Goal: Information Seeking & Learning: Learn about a topic

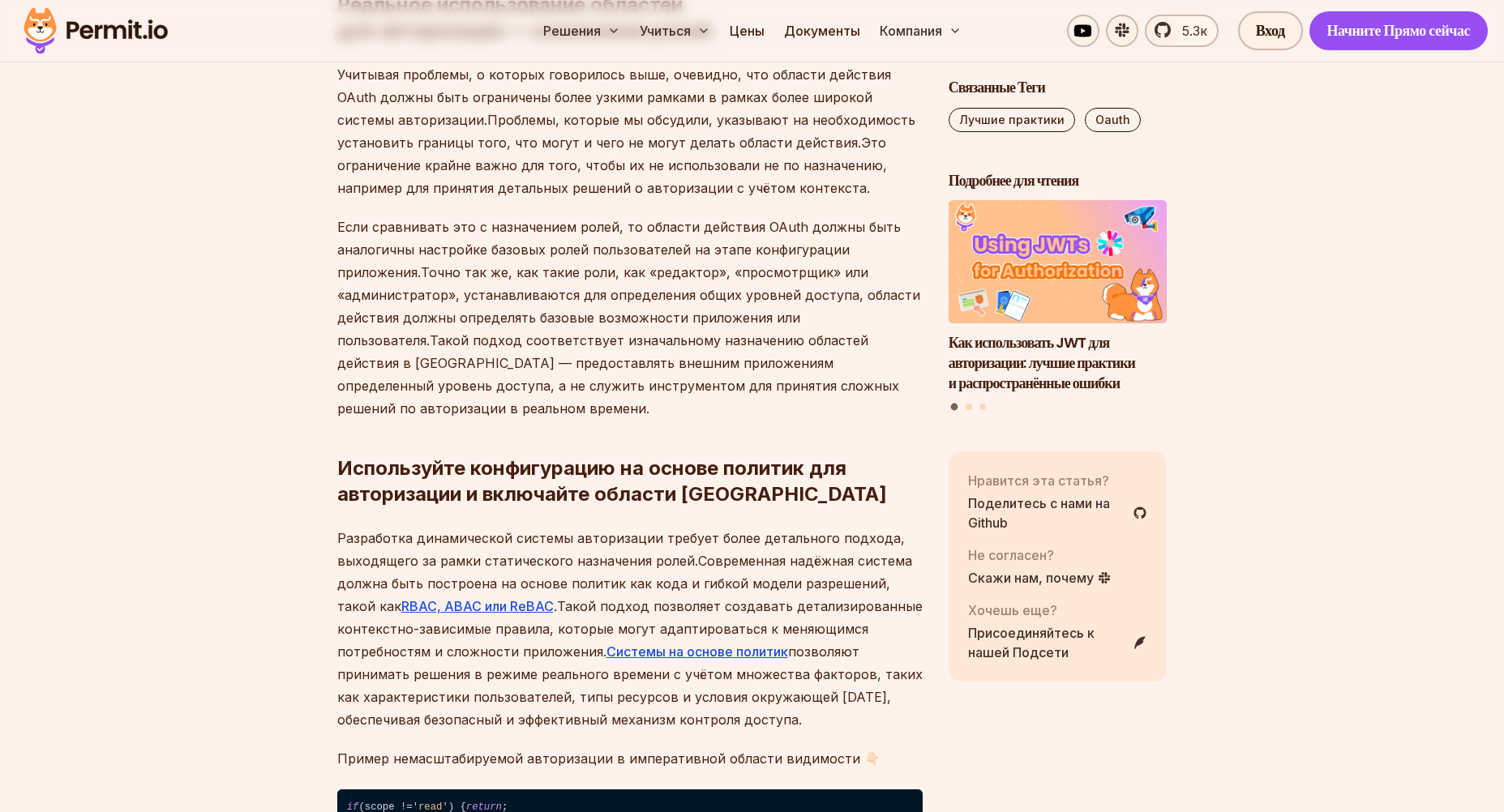
scroll to position [4619, 0]
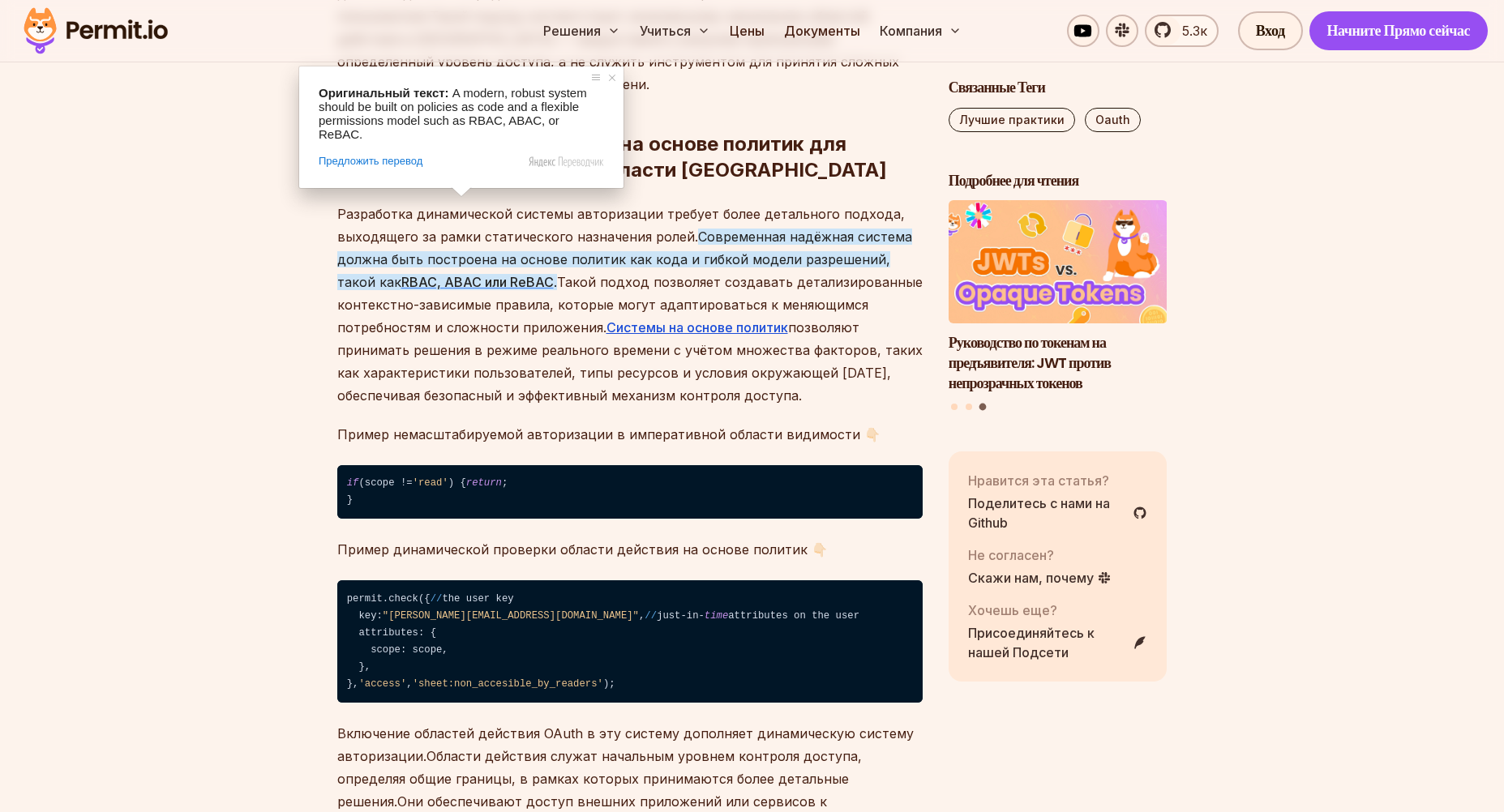
click at [472, 274] on ya-tr-span "RBAC, ABAC или ReBAC" at bounding box center [477, 282] width 152 height 16
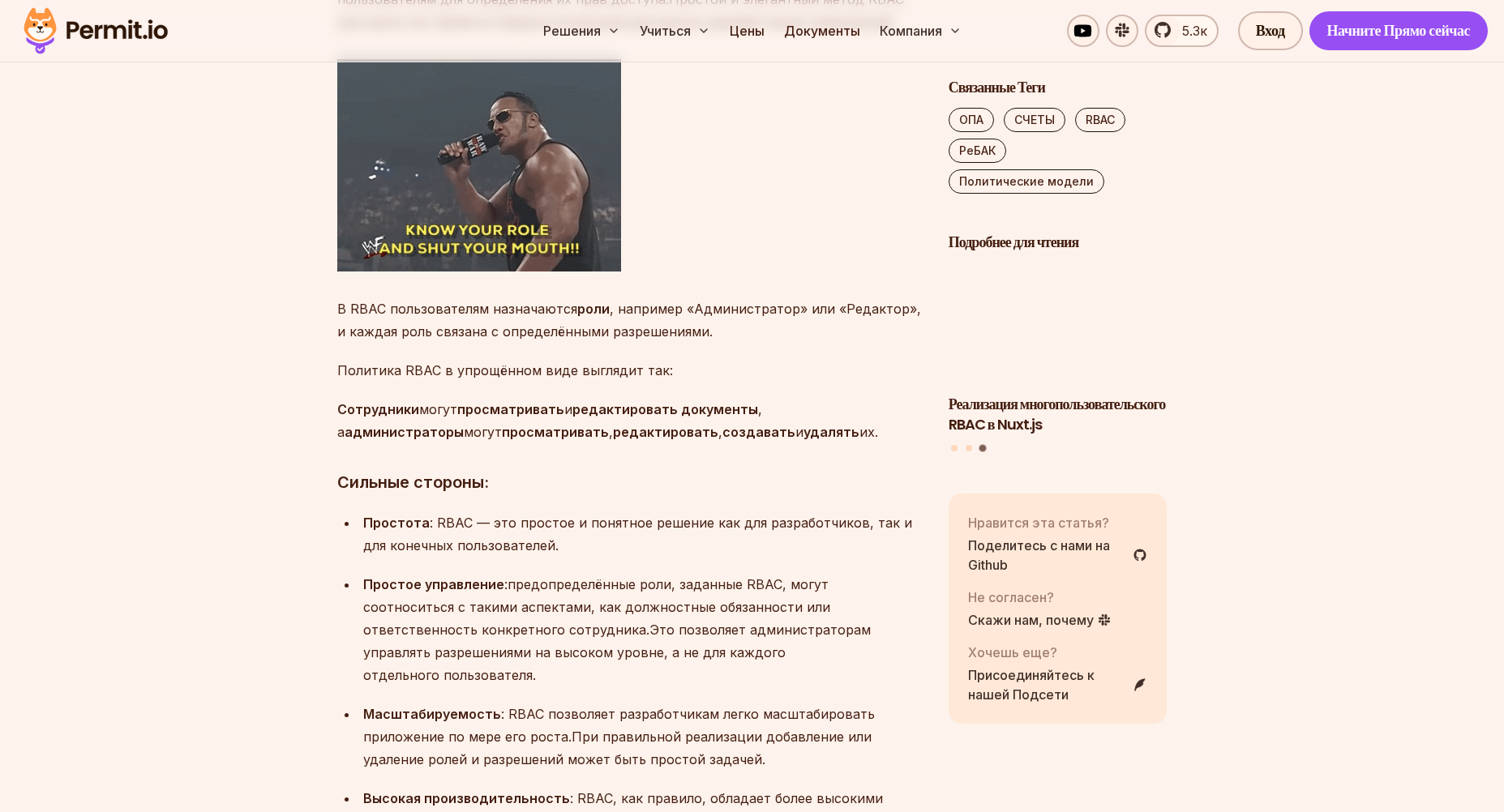
scroll to position [2025, 0]
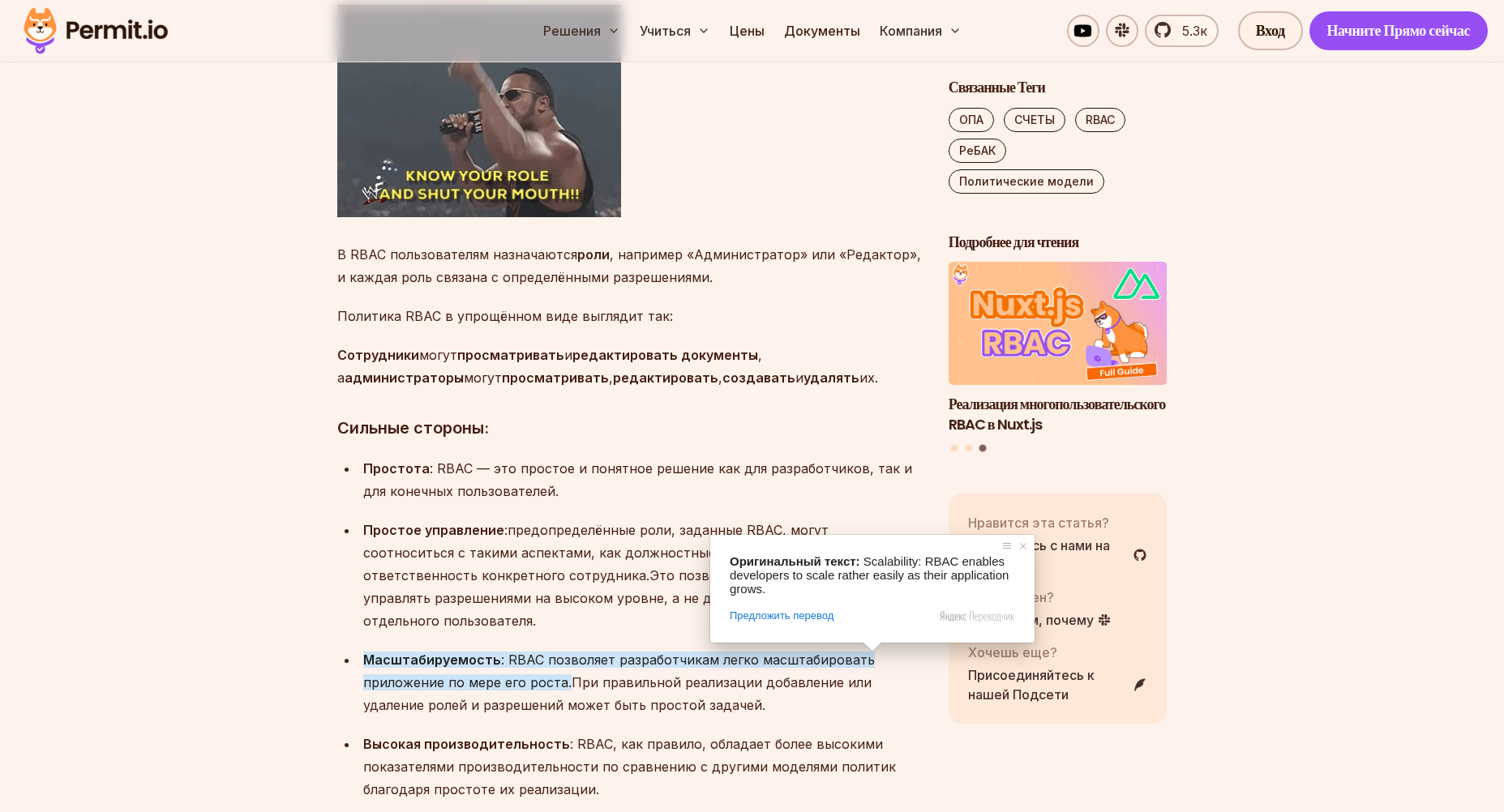
click at [607, 483] on p "Простота : RBAC — это простое и понятное решение как для разработчиков, так и д…" at bounding box center [642, 480] width 559 height 45
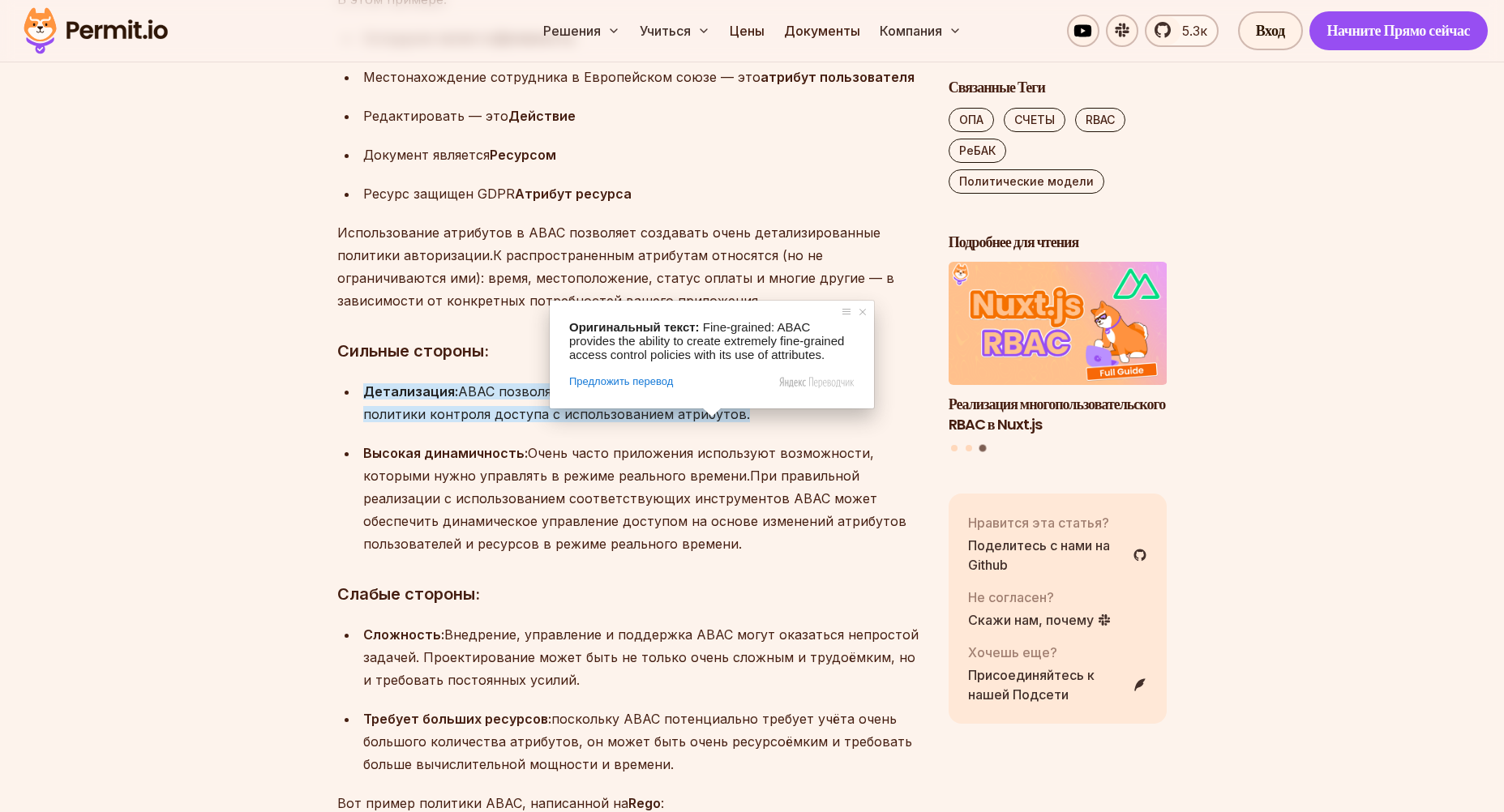
scroll to position [4590, 0]
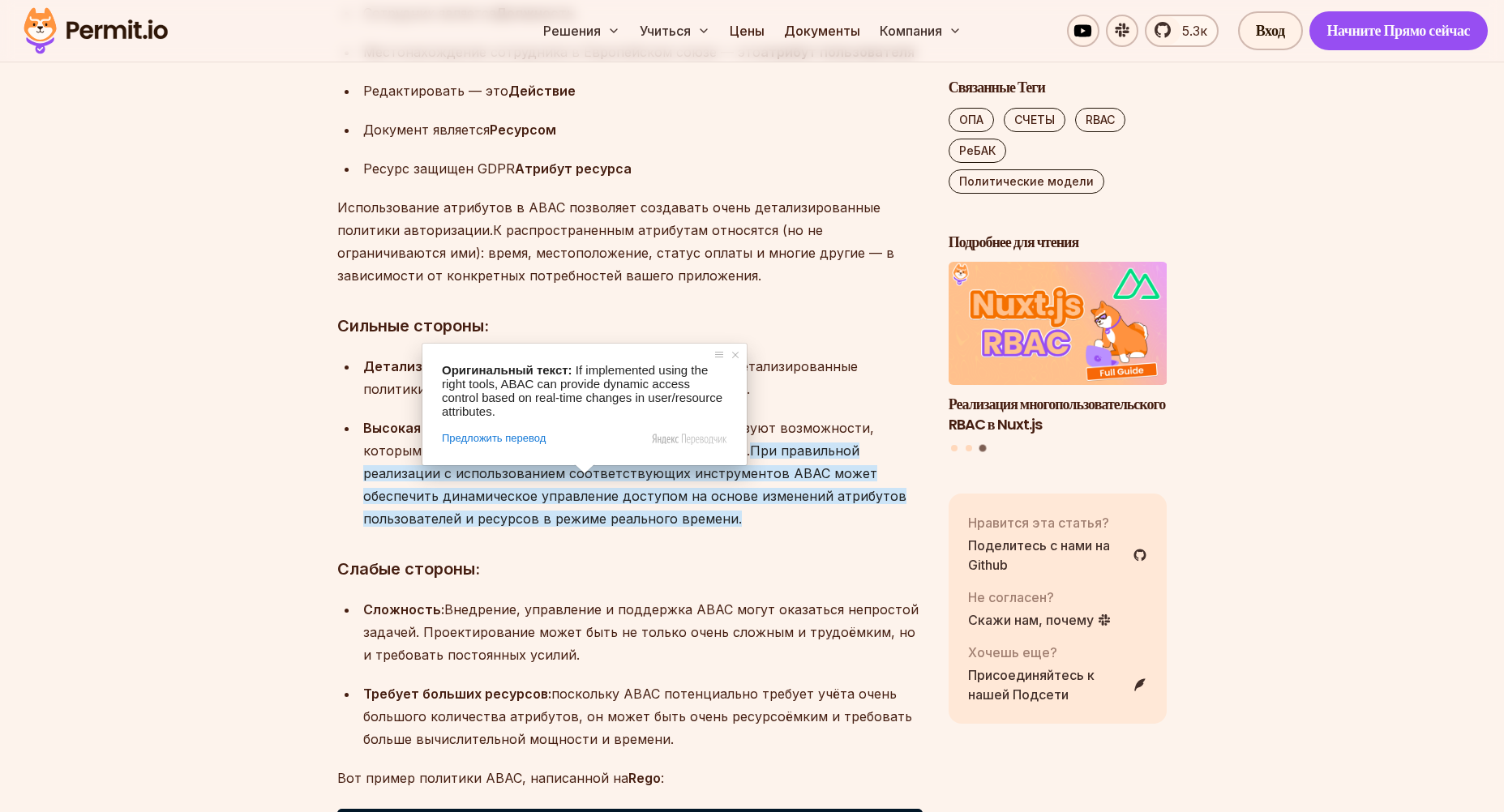
click at [846, 582] on h3 "Слабые стороны:" at bounding box center [630, 569] width 585 height 26
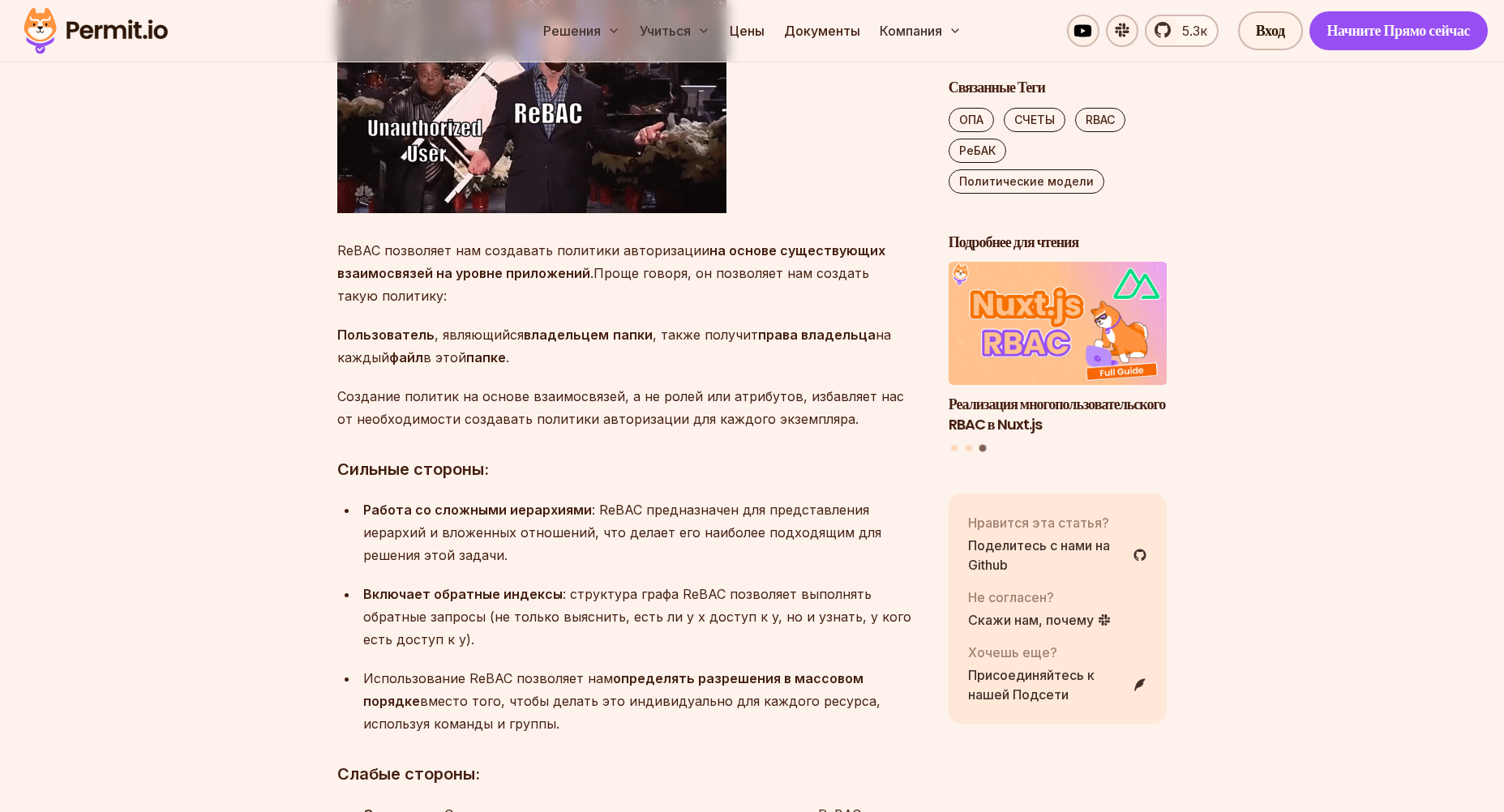
scroll to position [5994, 0]
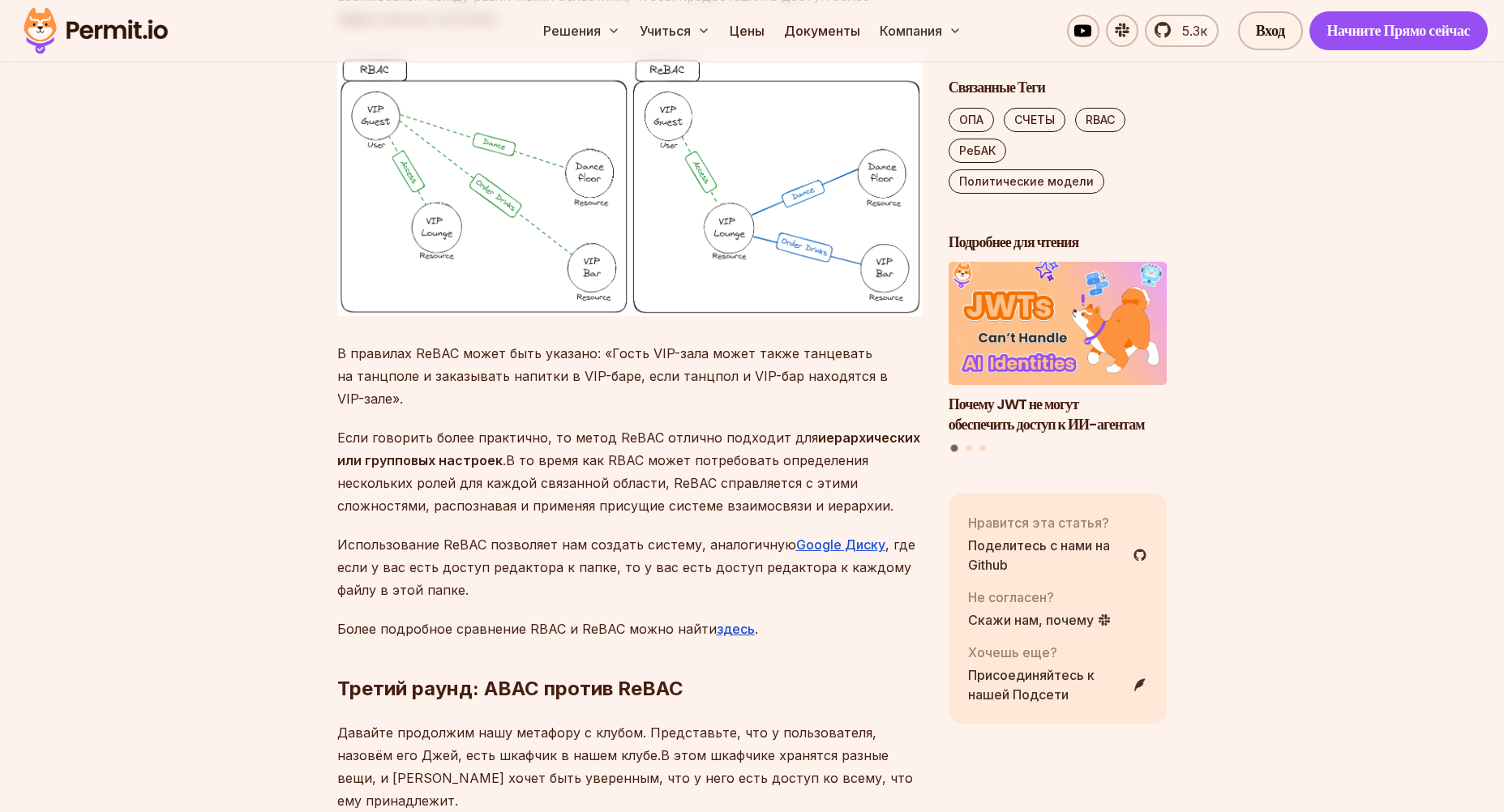
scroll to position [8505, 0]
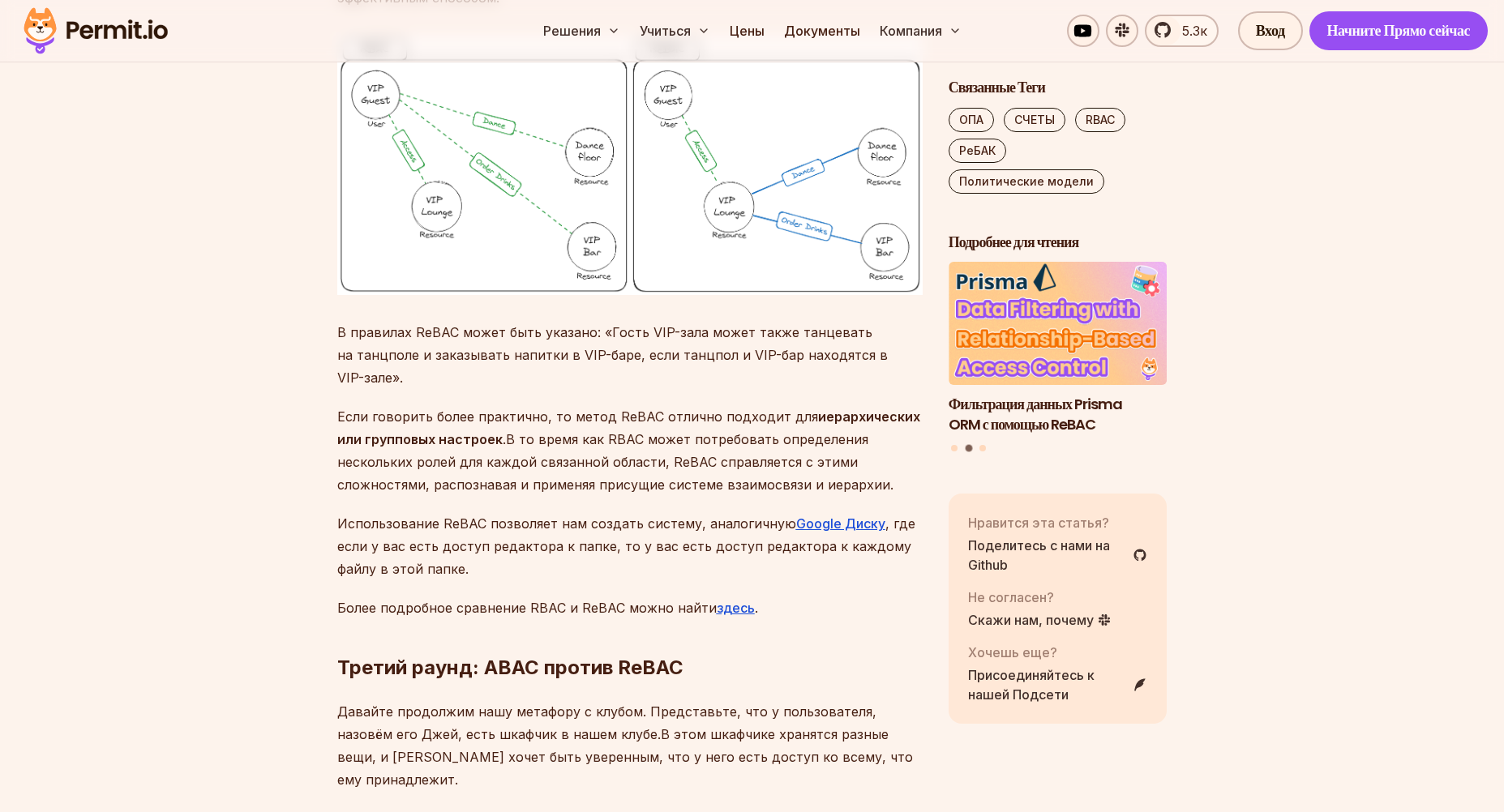
click at [554, 295] on img at bounding box center [630, 165] width 585 height 260
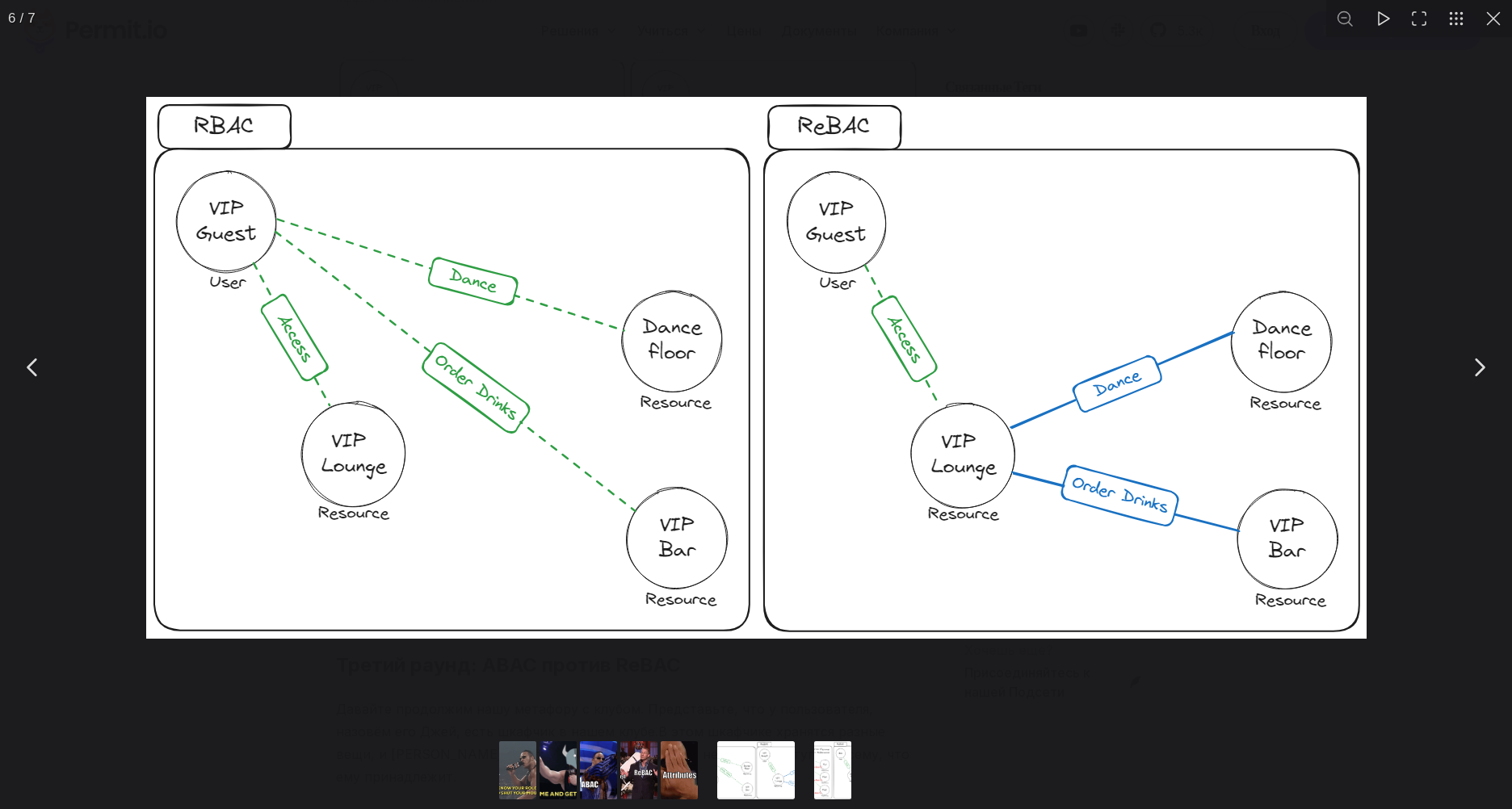
click at [1497, 22] on button "Вы можете закрыть это модальное окно с помощью клавиши ESC" at bounding box center [1493, 18] width 37 height 37
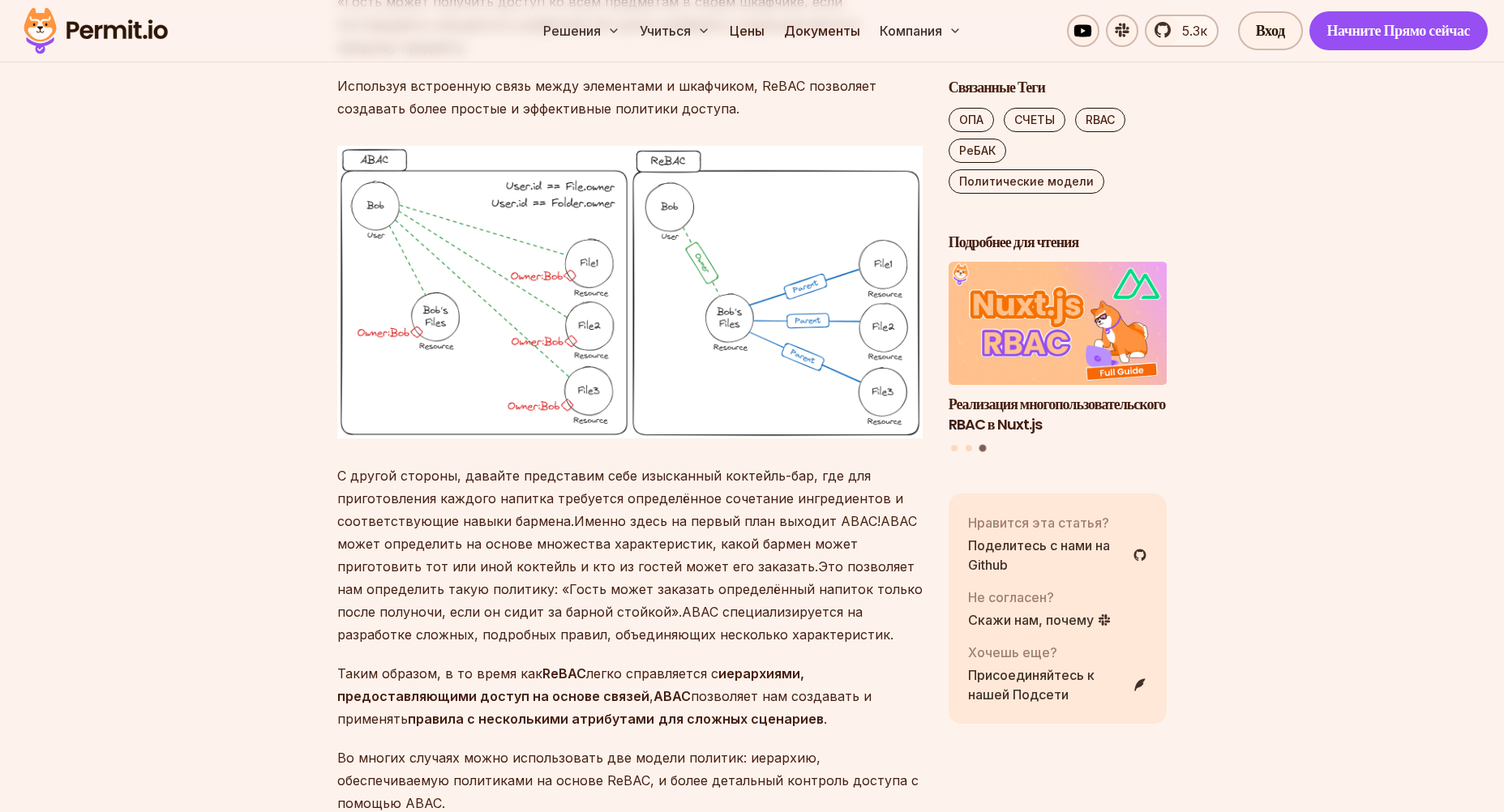
scroll to position [9478, 0]
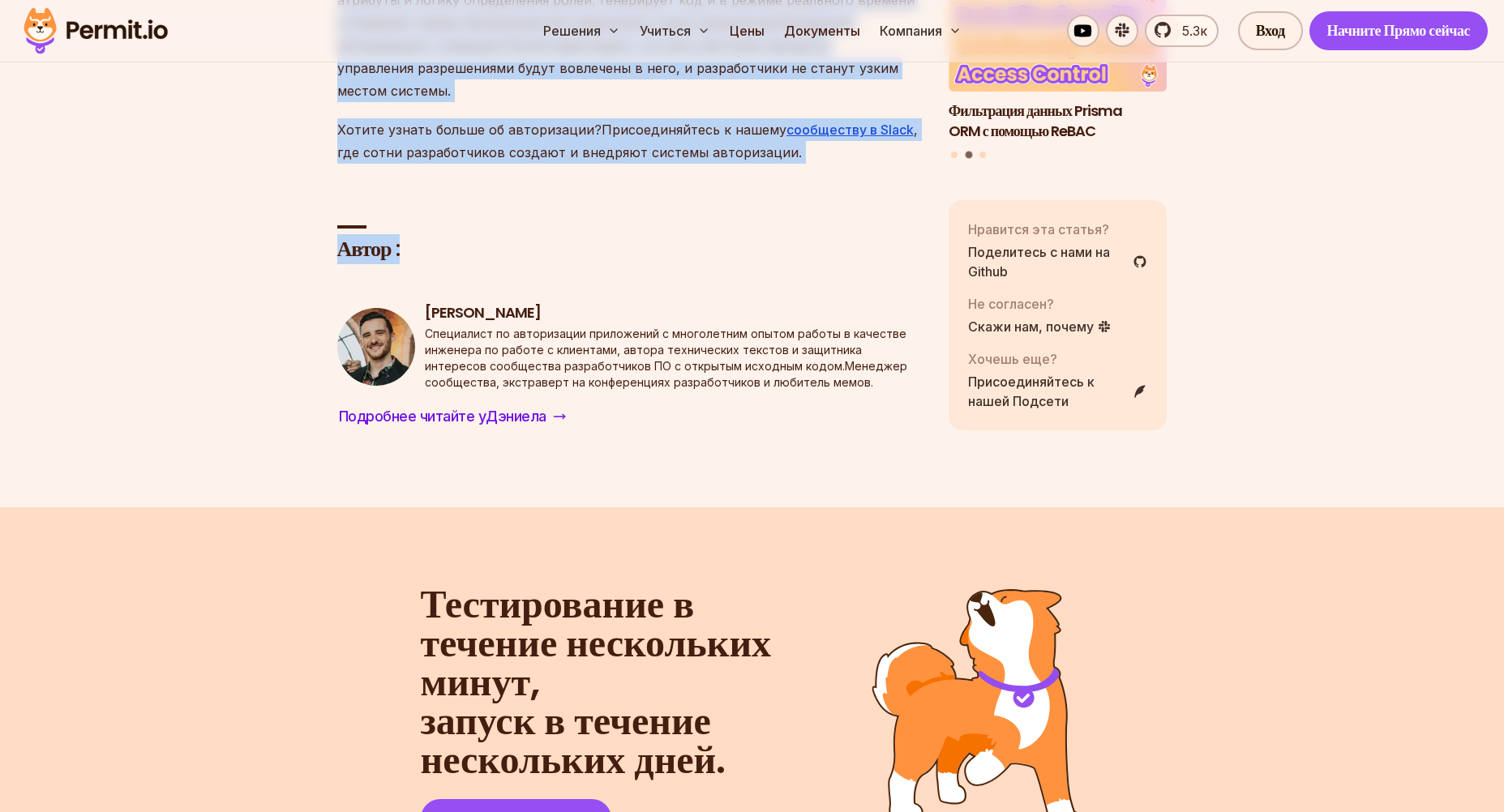
scroll to position [13938, 0]
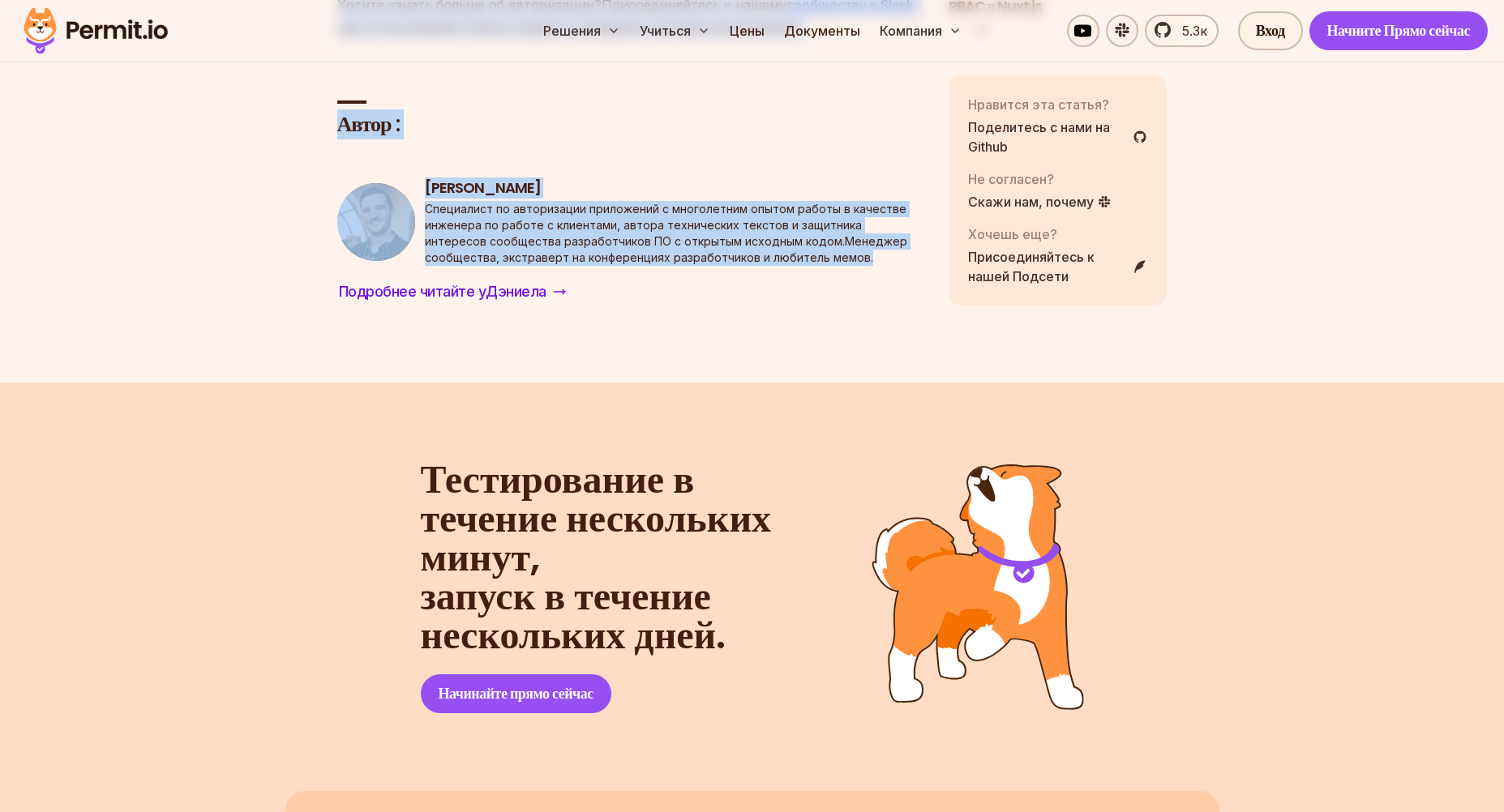
drag, startPoint x: 340, startPoint y: 211, endPoint x: 866, endPoint y: 655, distance: 688.3
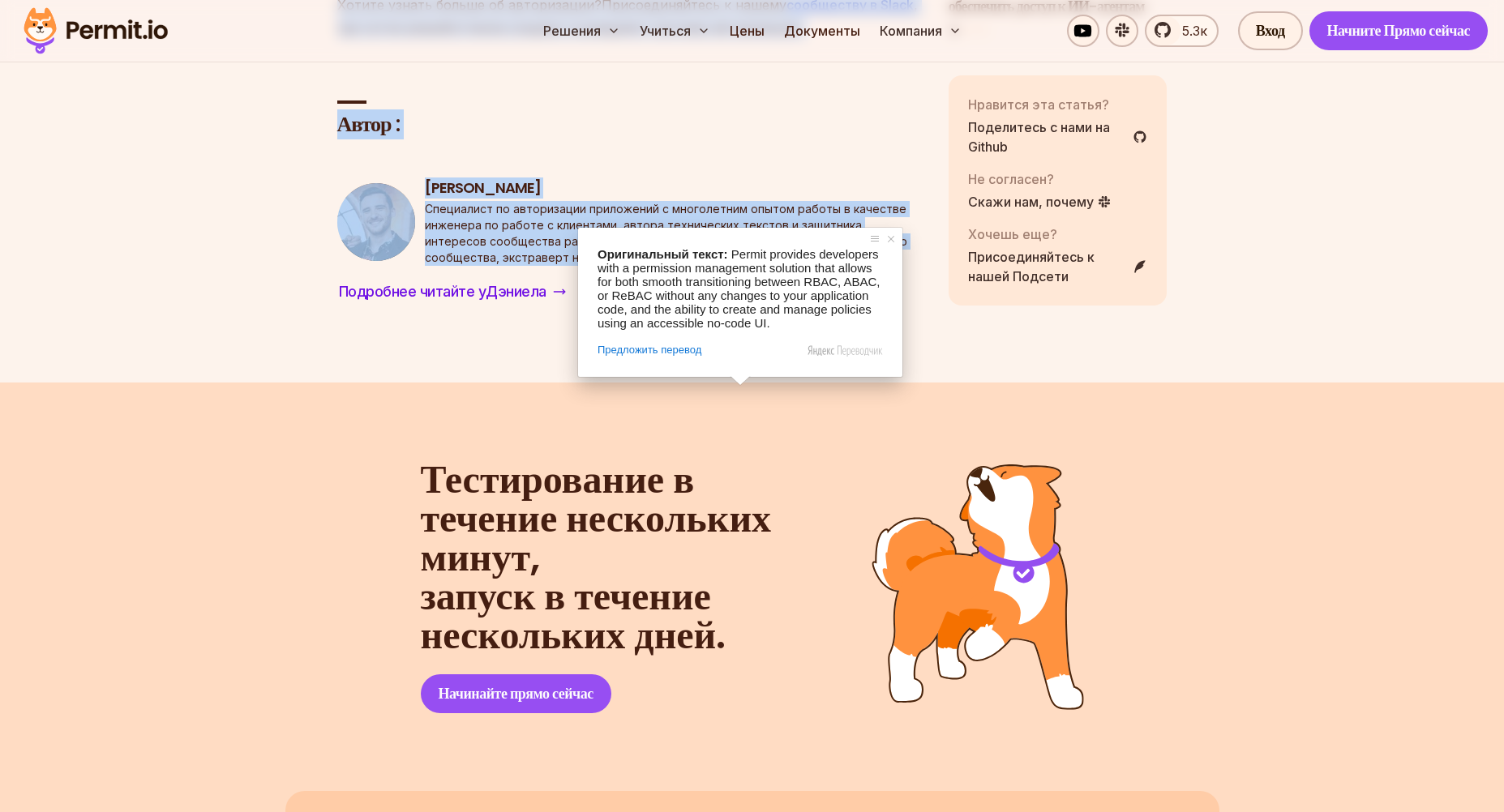
copy article "Loremipsumdolo sitamet consectetur: ADIP elitse DOEI tempor InCID Utlaboreetdol…"
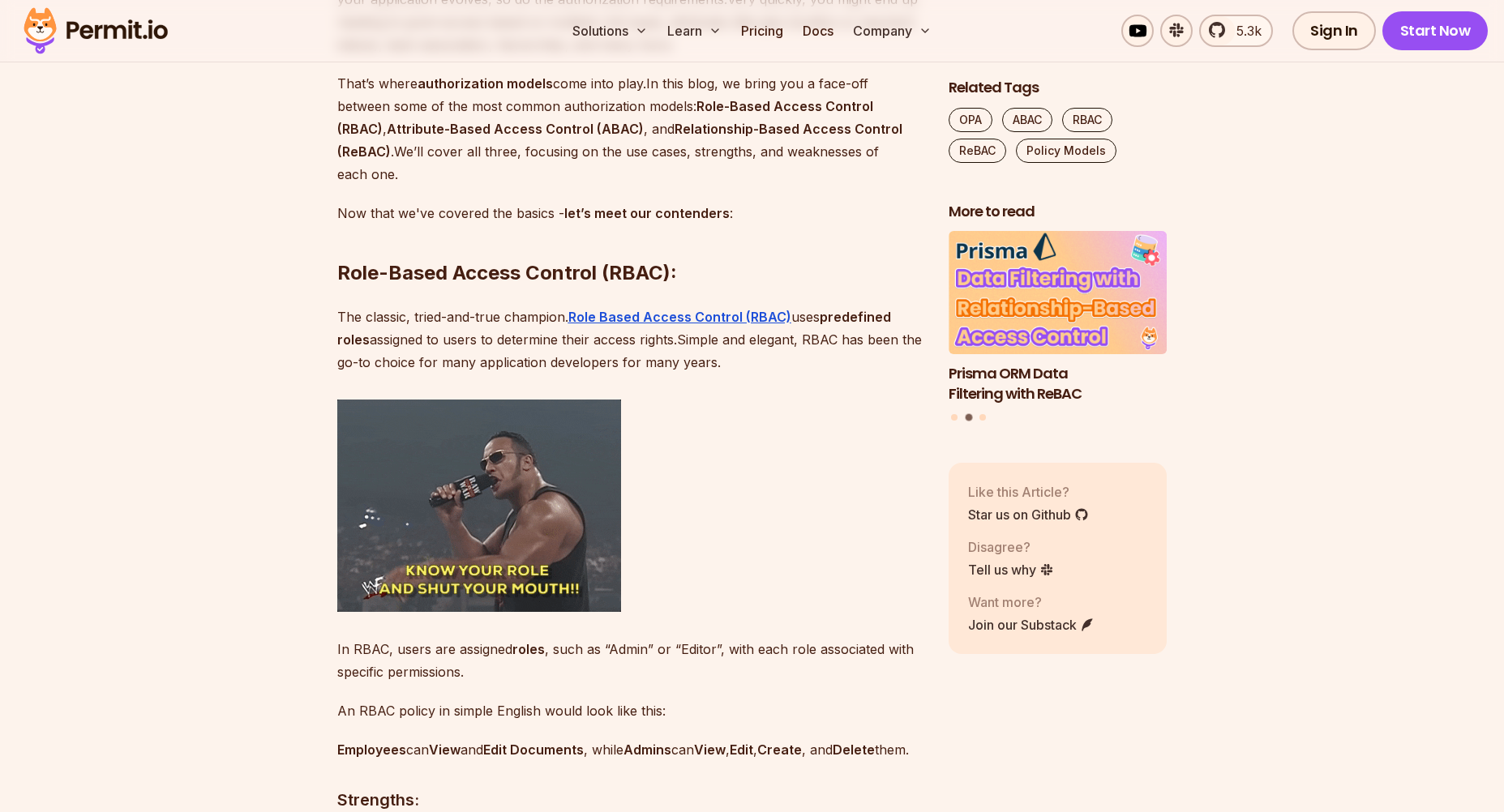
scroll to position [1368, 0]
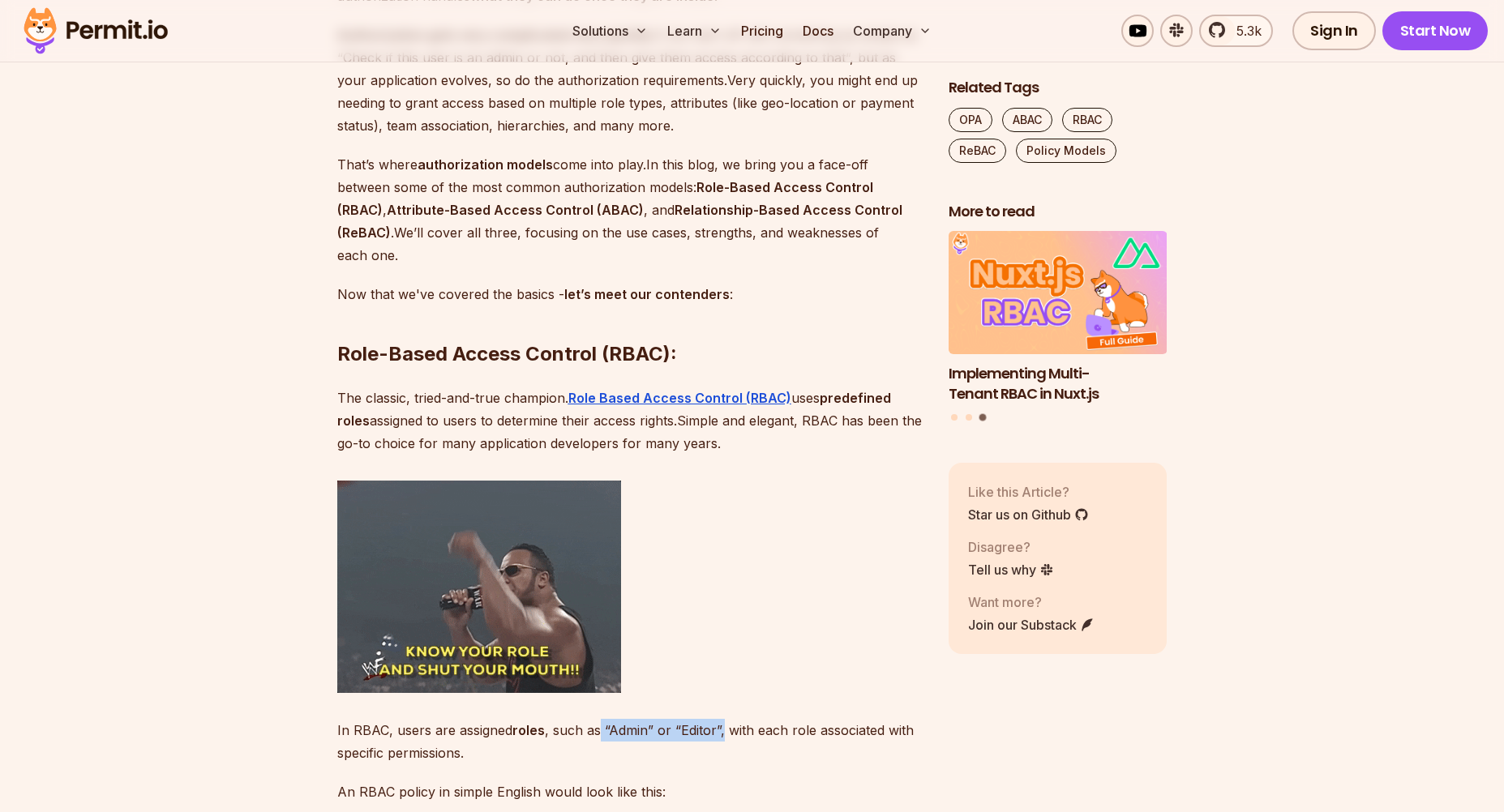
drag, startPoint x: 605, startPoint y: 726, endPoint x: 728, endPoint y: 719, distance: 123.2
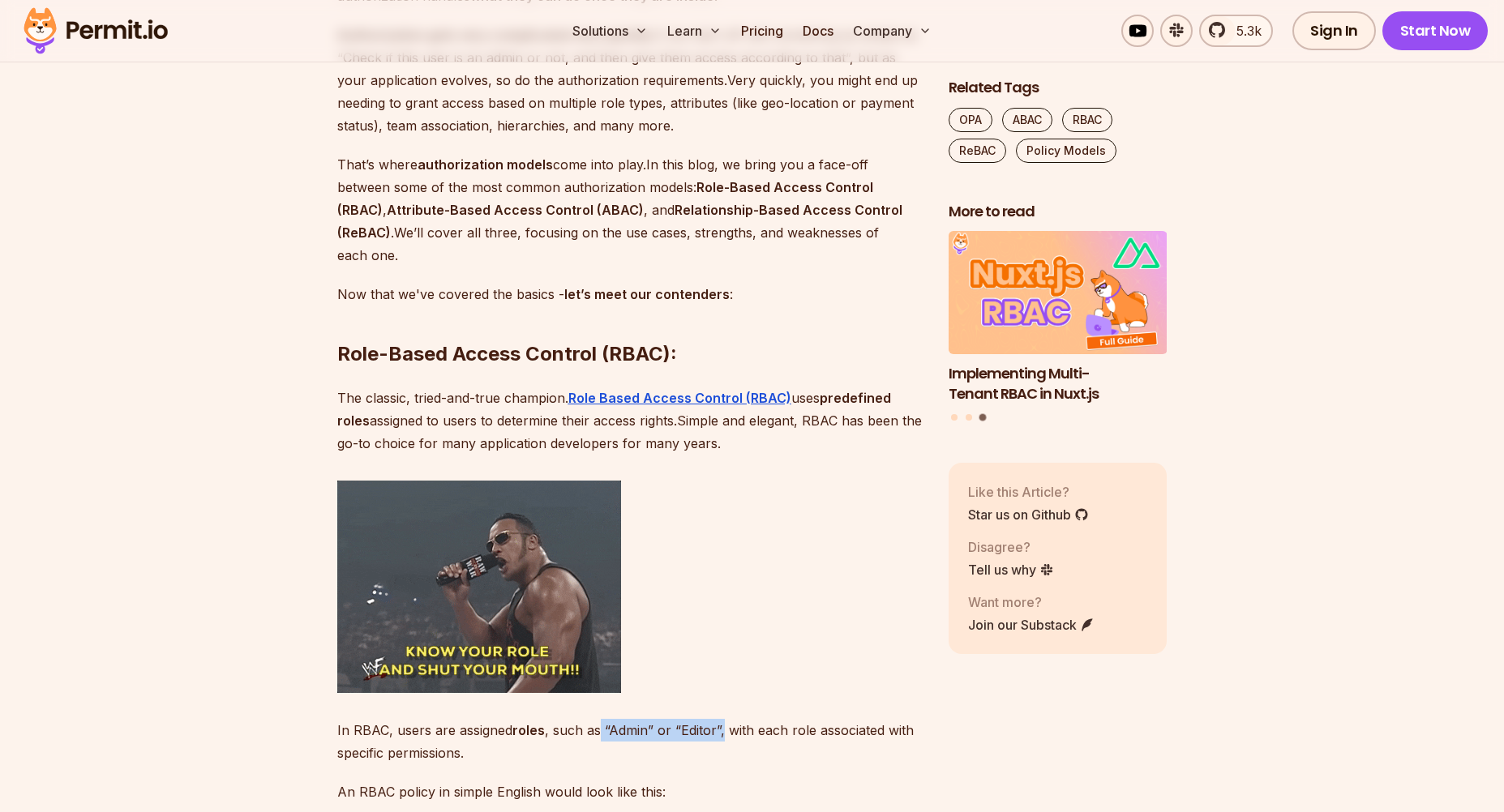
click at [728, 719] on p "In RBAC, users are assigned roles , such as “Admin” or “Editor”, with each role…" at bounding box center [630, 741] width 585 height 45
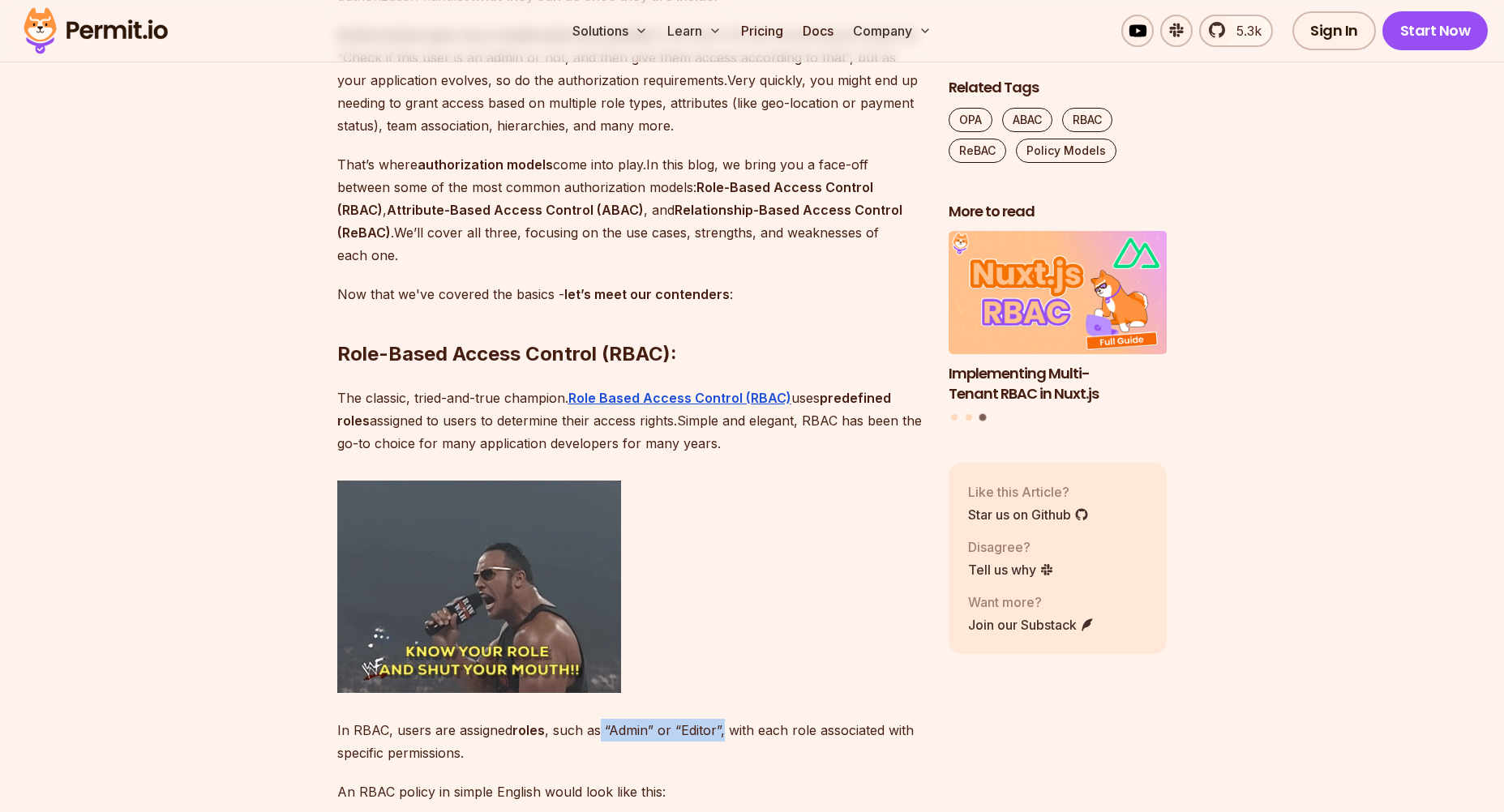
copy ya-tr-span "“Admin” or “Editor”,"
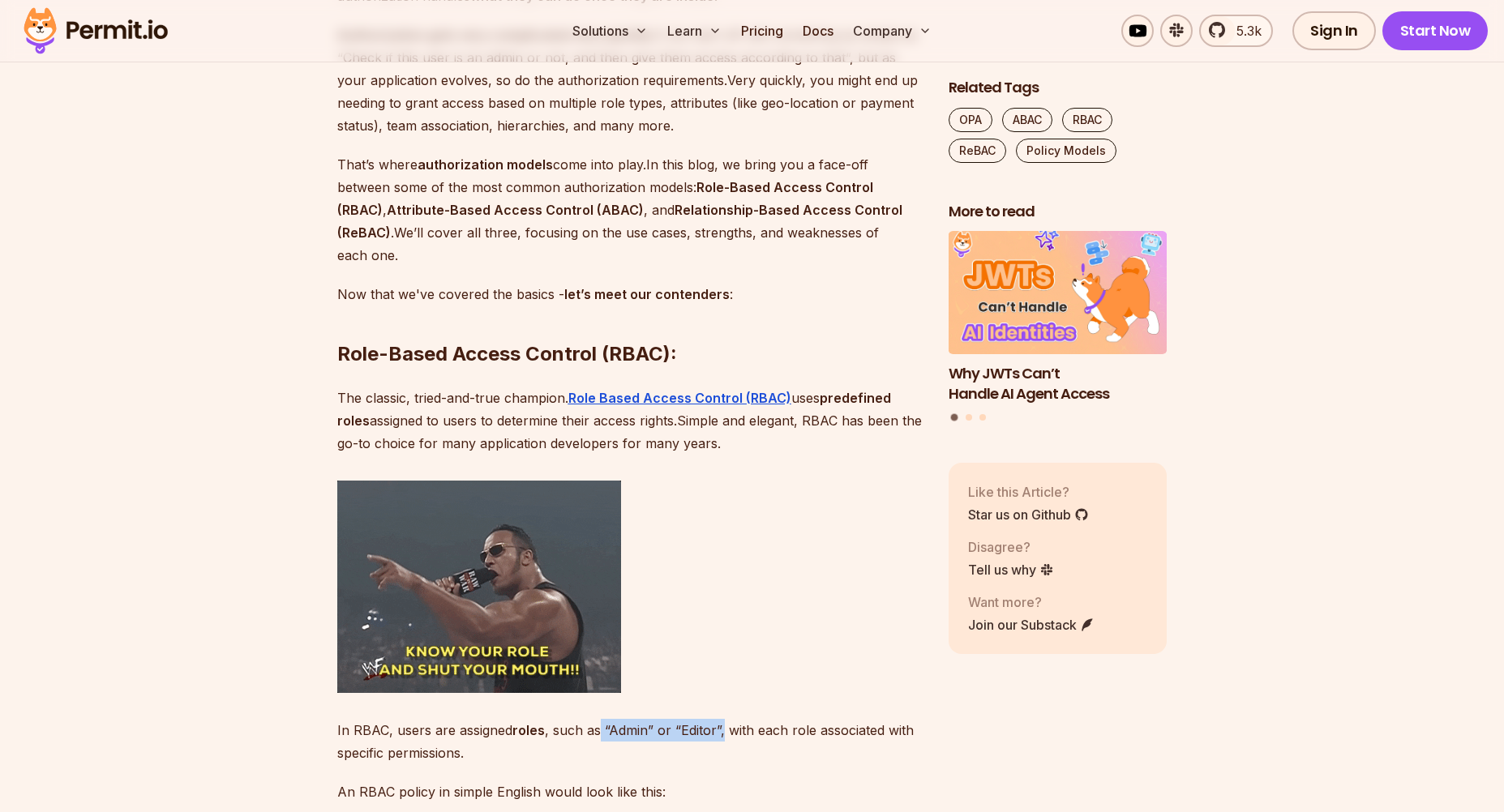
copy ya-tr-span "“Admin” or “Editor”,"
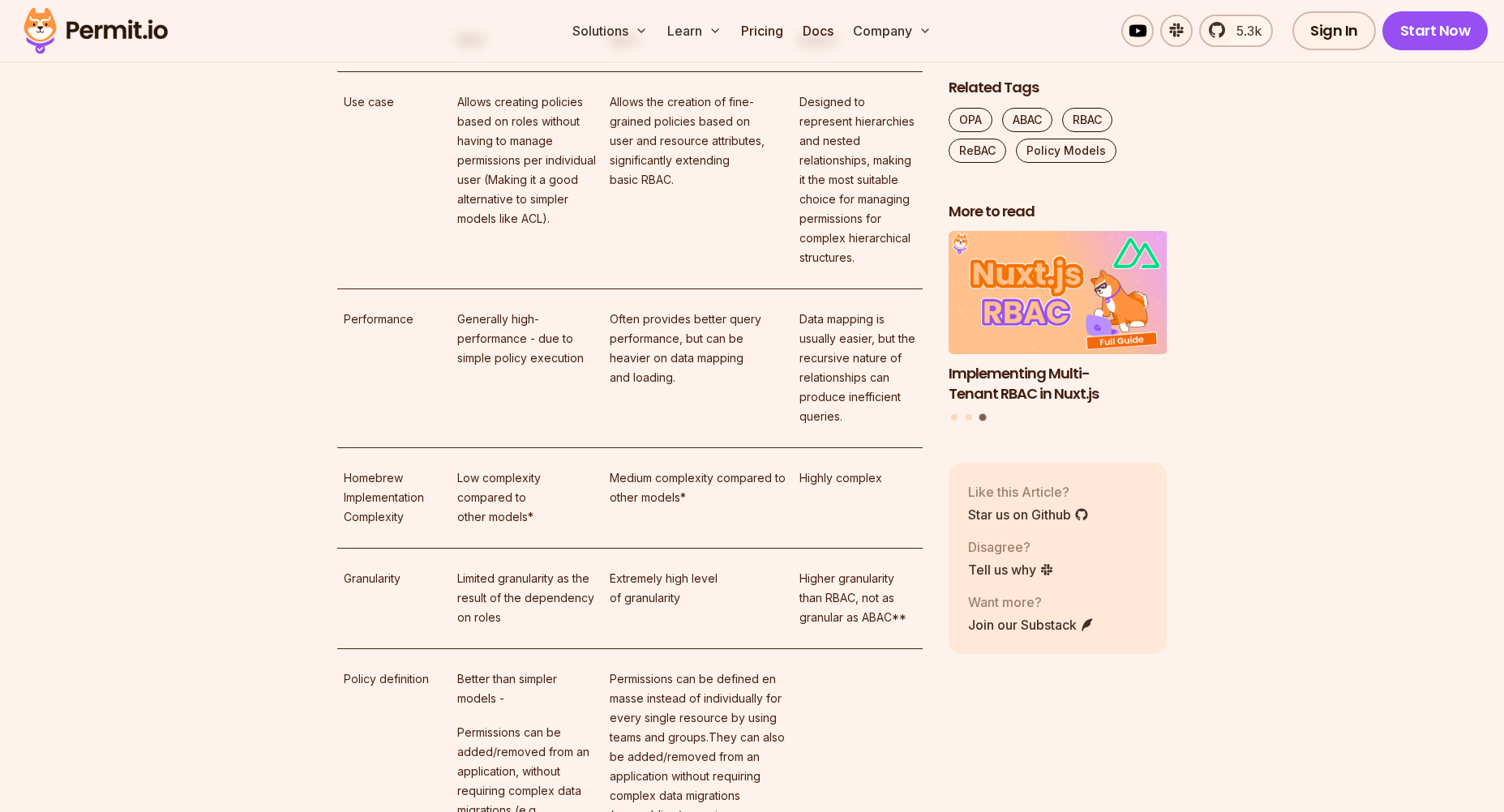
scroll to position [9877, 0]
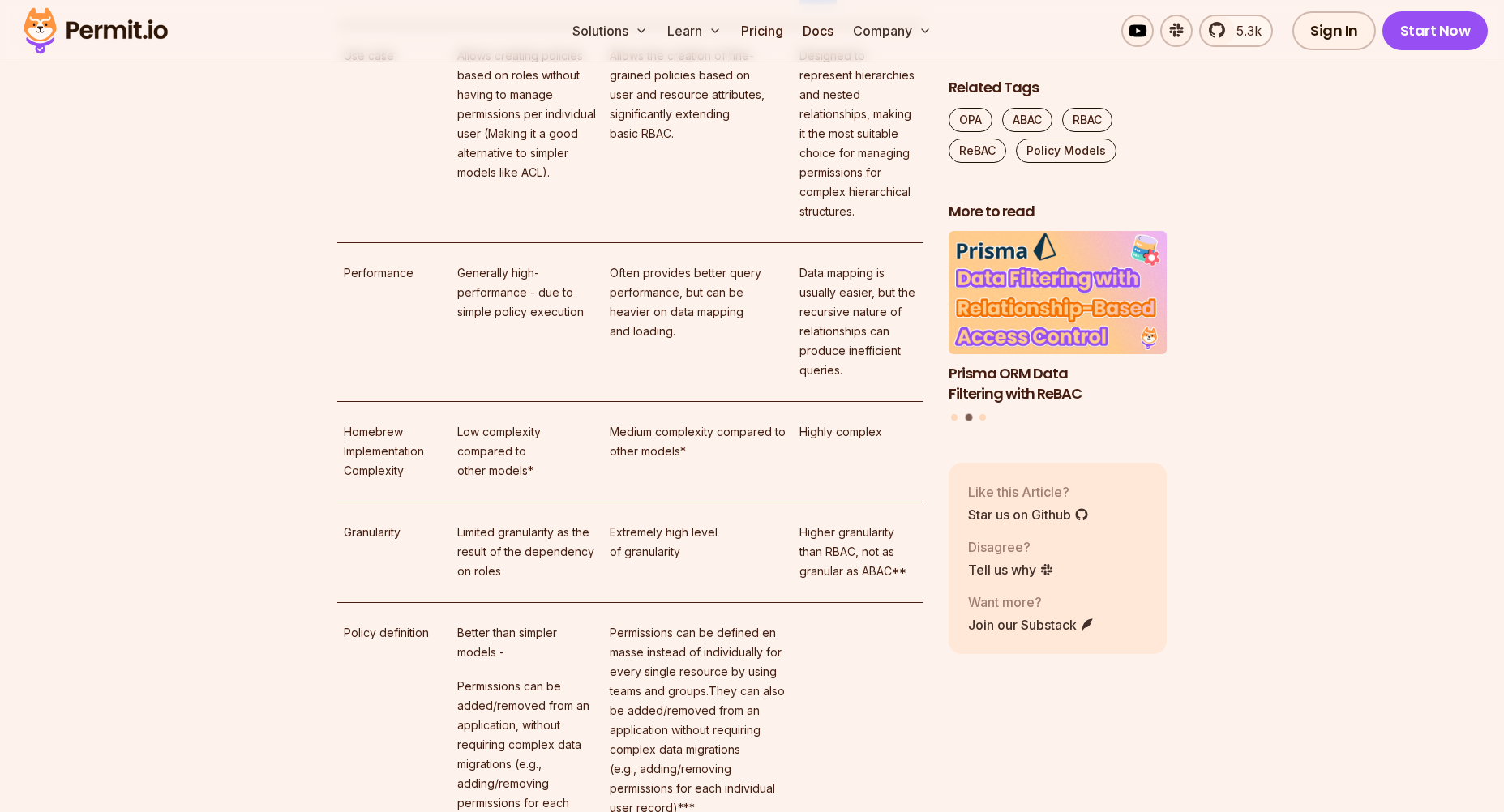
drag, startPoint x: 798, startPoint y: 435, endPoint x: 850, endPoint y: 437, distance: 52.0
copy ya-tr-span "ReBAC"
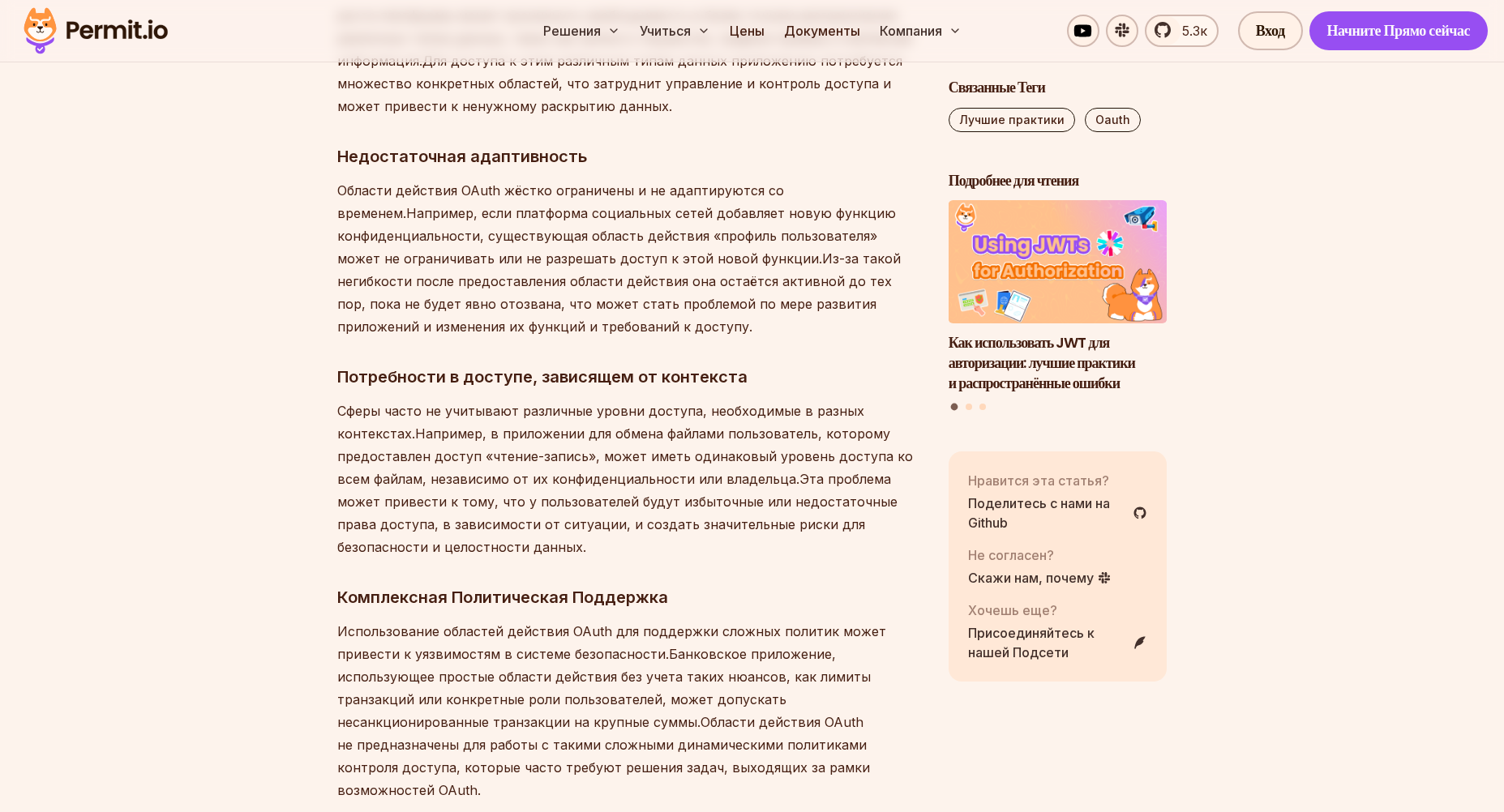
scroll to position [3427, 0]
